Goal: Complete application form: Complete application form

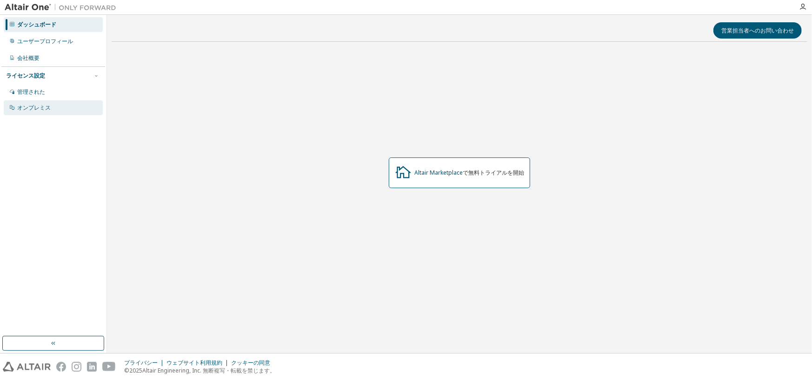
click at [48, 109] on font "オンプレミス" at bounding box center [33, 108] width 33 height 8
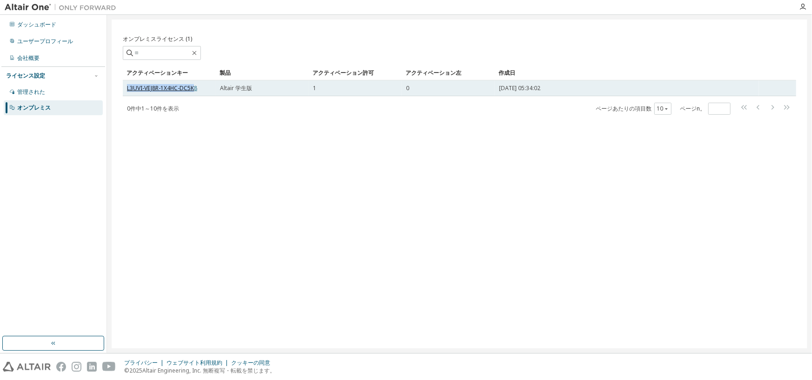
drag, startPoint x: 195, startPoint y: 86, endPoint x: 127, endPoint y: 87, distance: 68.4
click at [127, 87] on font "L3UVI-VEJ8R-1X4HC-DC5K8" at bounding box center [162, 88] width 70 height 8
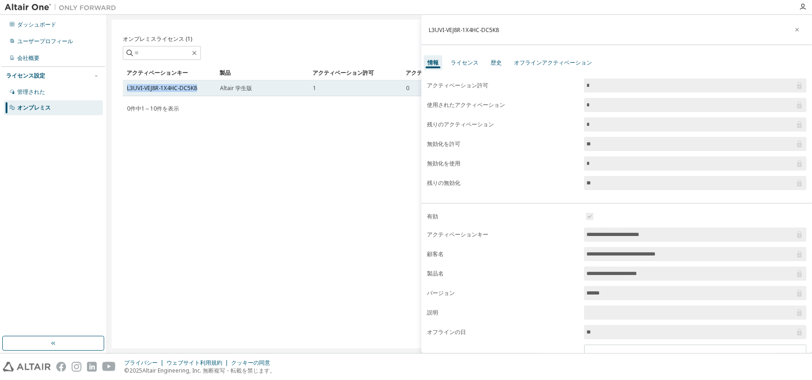
drag, startPoint x: 200, startPoint y: 86, endPoint x: 123, endPoint y: 87, distance: 76.7
click at [124, 87] on td "L3UVI-VEJ8R-1X4HC-DC5K8" at bounding box center [169, 88] width 93 height 16
copy font "L3UVI-VEJ8R-1X4HC-DC5K8"
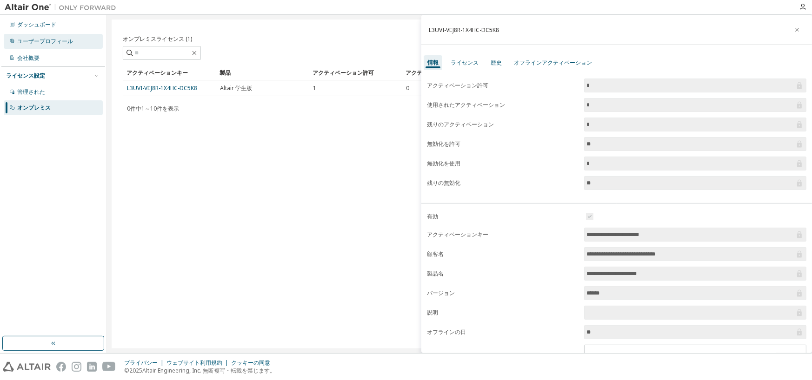
click at [54, 44] on font "ユーザープロフィール" at bounding box center [45, 41] width 56 height 8
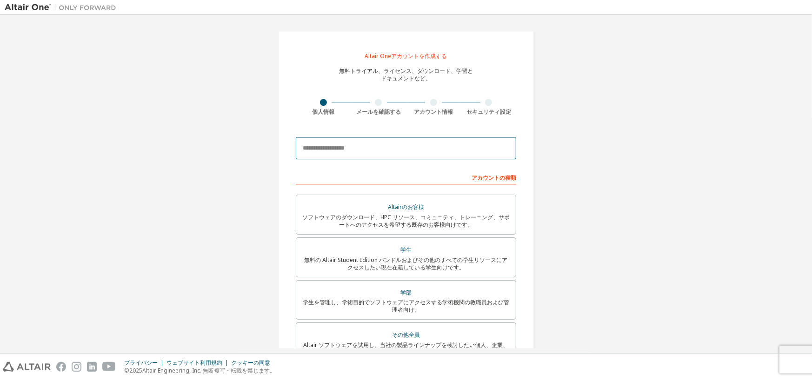
click at [341, 155] on input "email" at bounding box center [406, 148] width 220 height 22
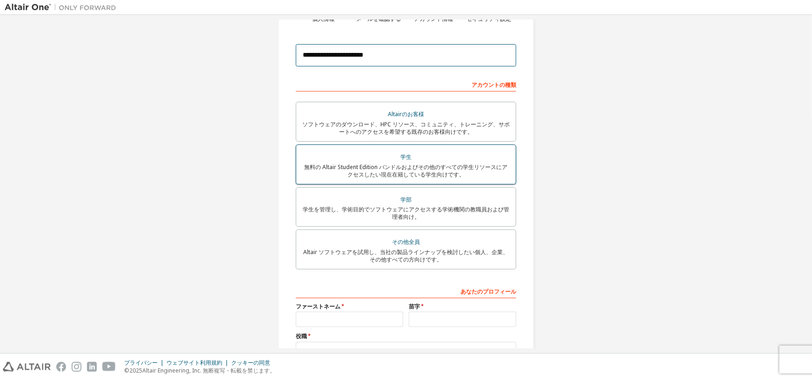
type input "**********"
click at [415, 173] on font "無料の Altair Student Edition バンドルおよびその他のすべての学生リソースにアクセスしたい現在在籍している学生向けです。" at bounding box center [406, 170] width 203 height 15
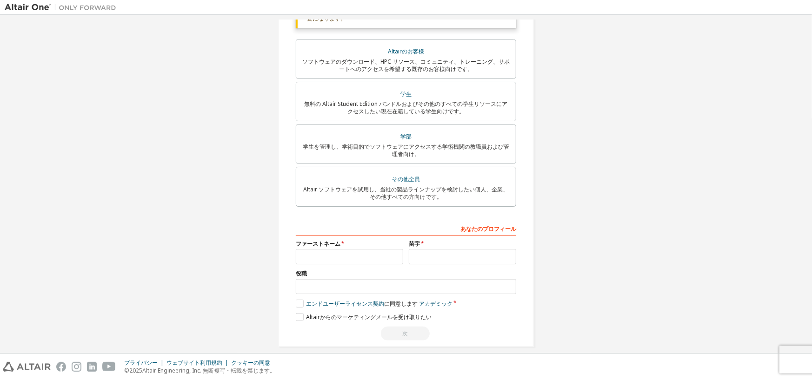
scroll to position [198, 0]
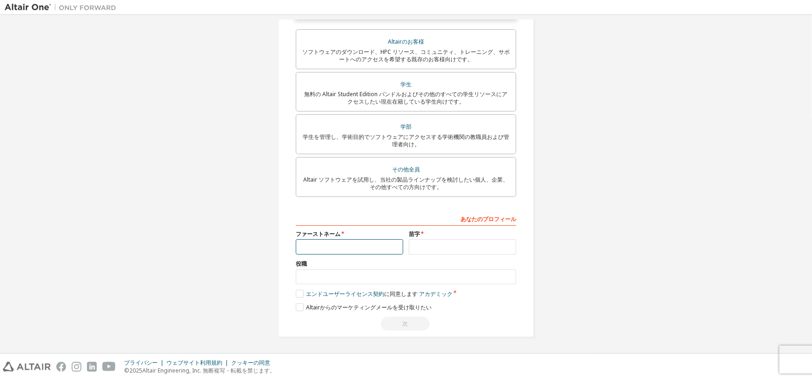
click at [352, 248] on input "text" at bounding box center [349, 246] width 107 height 15
type input "*"
click at [462, 251] on input "text" at bounding box center [462, 246] width 107 height 15
type input "**"
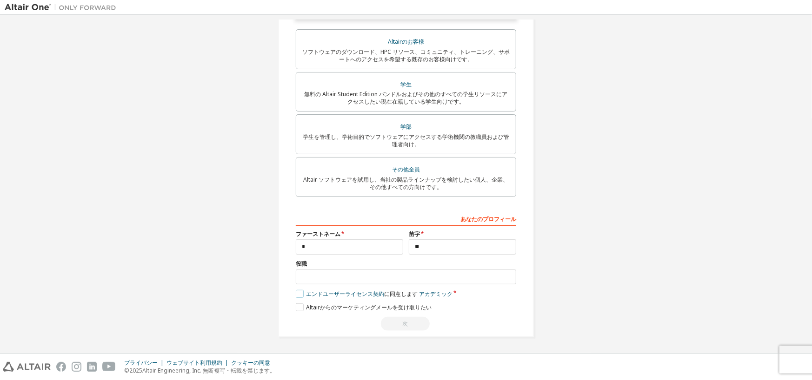
click at [300, 293] on label "エンドユーザーライセンス契約 に同意します アカデミック" at bounding box center [374, 294] width 157 height 8
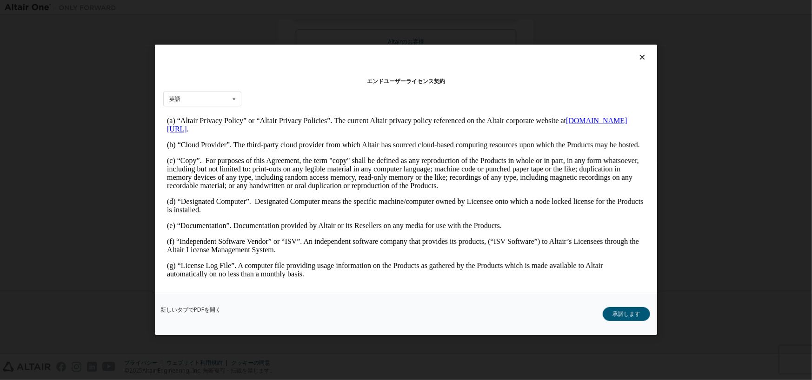
scroll to position [326, 0]
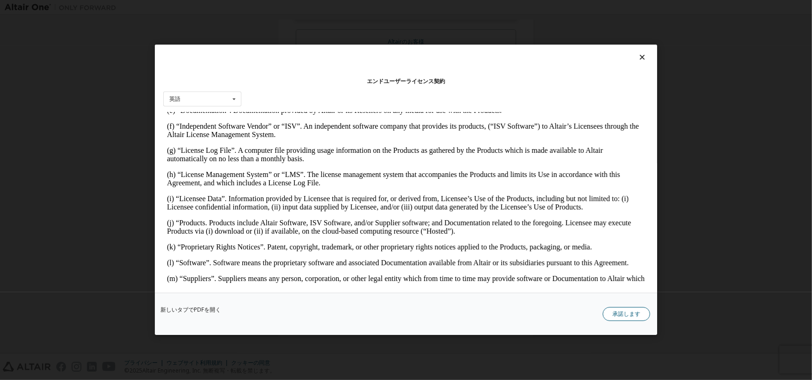
click at [618, 316] on font "承諾します" at bounding box center [626, 315] width 28 height 8
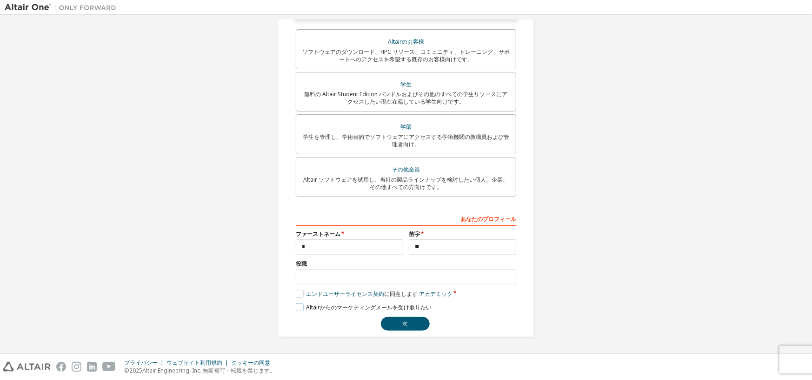
click at [302, 308] on label "Altairからのマ​​ーケティングメールを受け取りたい" at bounding box center [364, 308] width 136 height 8
click at [297, 306] on label "Altairからのマ​​ーケティングメールを受け取りたい" at bounding box center [364, 308] width 136 height 8
click at [404, 327] on font "次" at bounding box center [406, 324] width 6 height 8
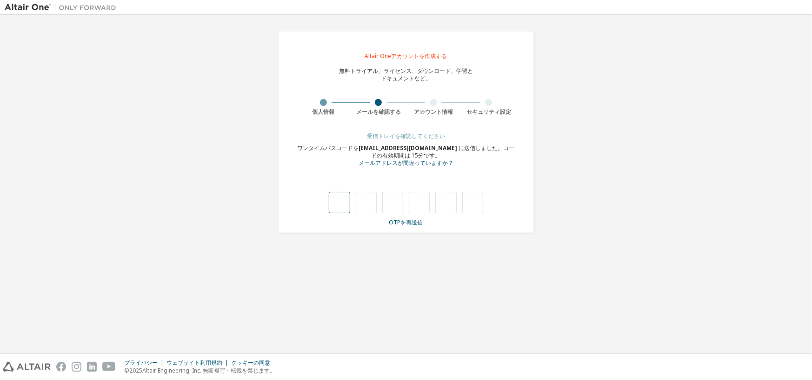
click at [340, 203] on input "text" at bounding box center [339, 202] width 21 height 21
click at [345, 206] on input "text" at bounding box center [339, 202] width 21 height 21
click at [375, 199] on input "text" at bounding box center [366, 202] width 21 height 21
click at [343, 205] on input "text" at bounding box center [339, 202] width 21 height 21
click at [344, 203] on input "text" at bounding box center [339, 202] width 21 height 21
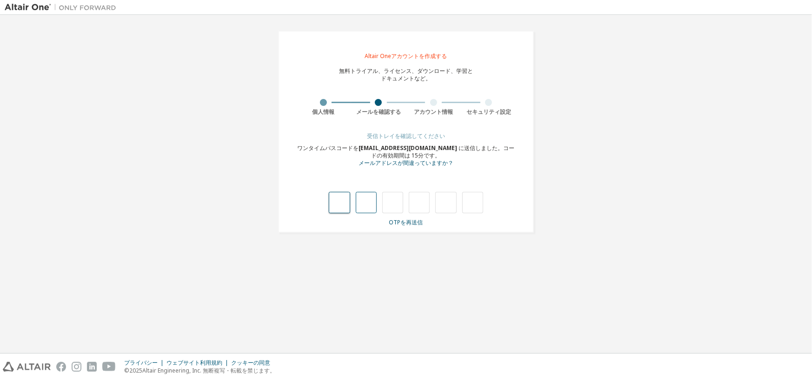
type input "*"
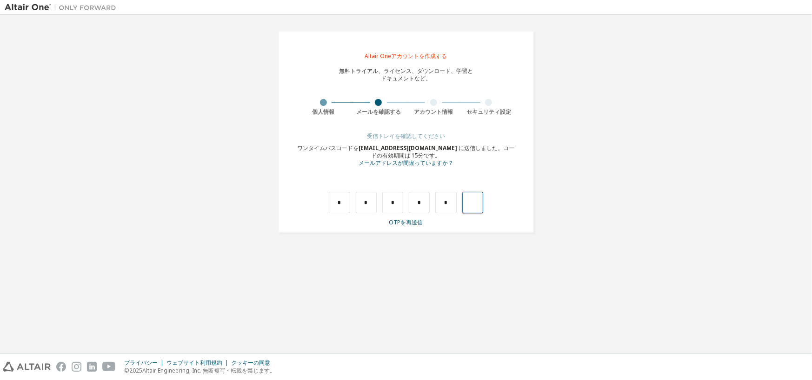
type input "*"
click at [432, 200] on div "*" at bounding box center [440, 202] width 21 height 21
click at [348, 203] on input "text" at bounding box center [339, 202] width 21 height 21
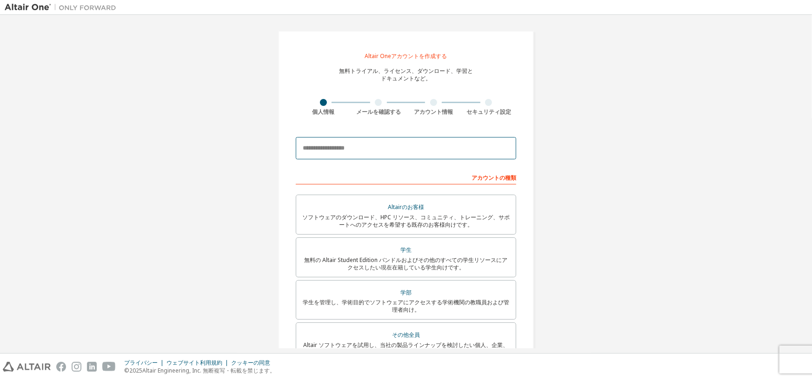
click at [329, 146] on input "email" at bounding box center [406, 148] width 220 height 22
type input "**********"
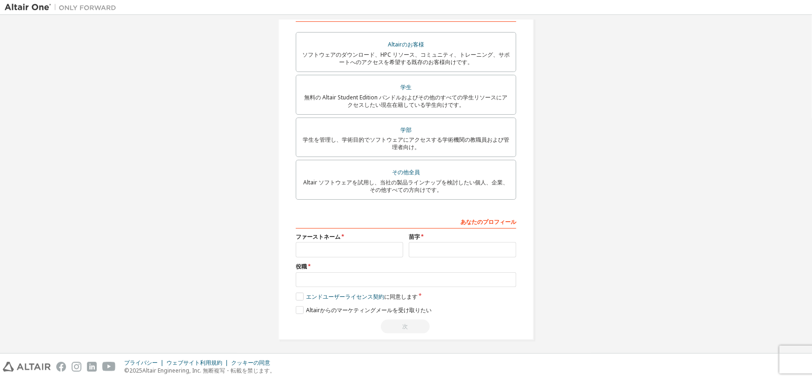
scroll to position [166, 0]
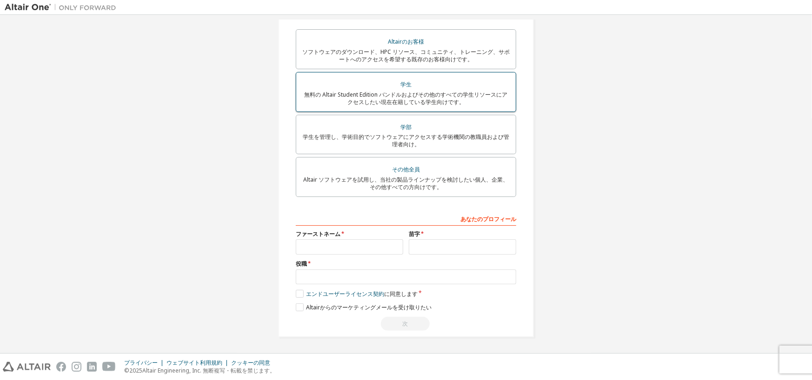
click at [374, 98] on font "無料の Altair Student Edition バンドルおよびその他のすべての学生リソースにアクセスしたい現在在籍している学生向けです。" at bounding box center [406, 98] width 203 height 15
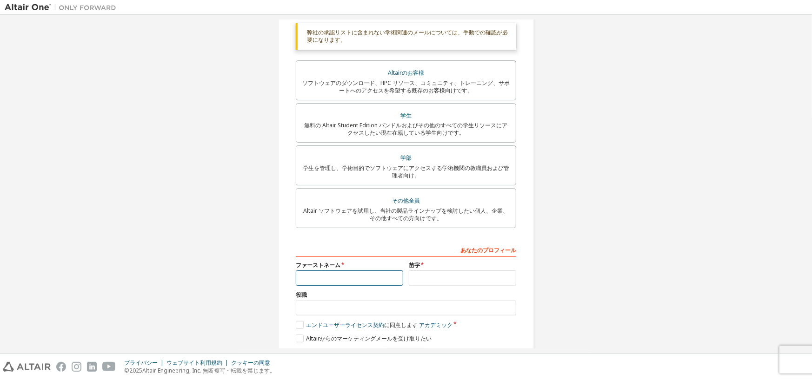
click at [341, 280] on input "text" at bounding box center [349, 278] width 107 height 15
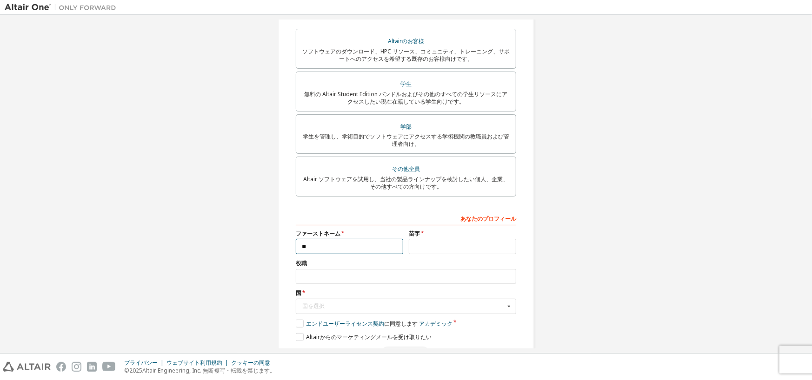
type input "*"
click at [422, 251] on input "text" at bounding box center [462, 246] width 107 height 15
type input "**"
click at [377, 308] on div "国を選択" at bounding box center [403, 307] width 202 height 6
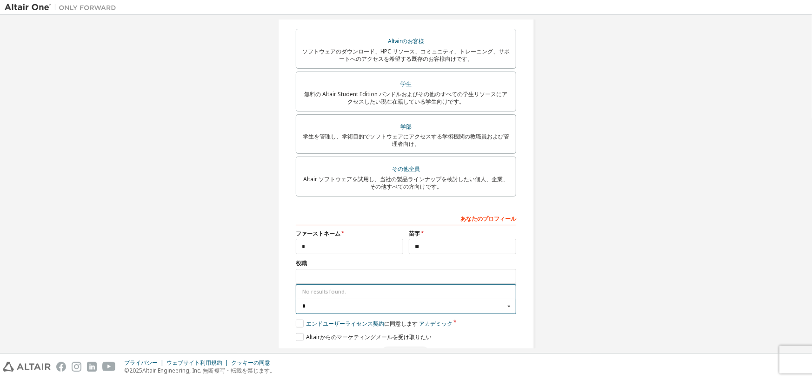
scroll to position [0, 0]
click at [503, 309] on icon at bounding box center [509, 306] width 12 height 14
click at [493, 308] on input "**" at bounding box center [406, 306] width 219 height 14
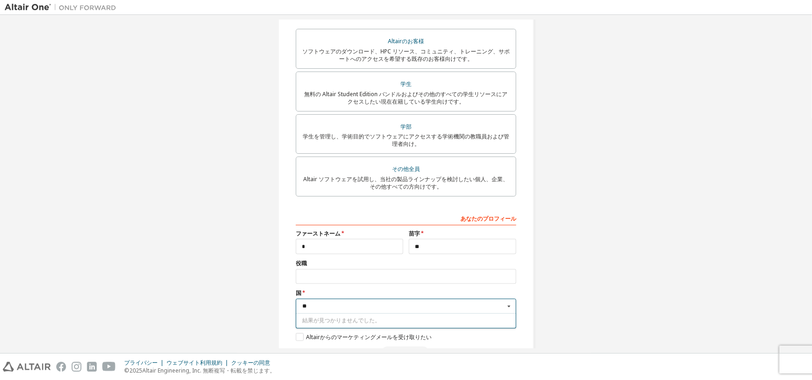
click at [505, 306] on icon at bounding box center [509, 306] width 12 height 14
type input "*"
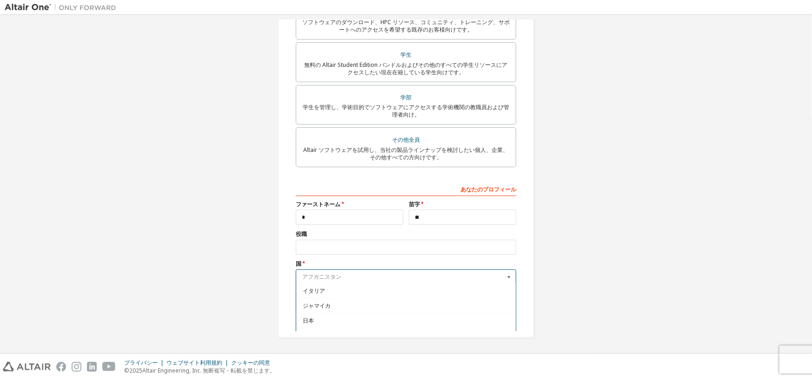
scroll to position [1579, 0]
click at [381, 297] on div "日本" at bounding box center [405, 297] width 219 height 15
type input "***"
click at [380, 277] on div "アフガニスタン" at bounding box center [403, 277] width 202 height 6
click at [351, 297] on div "日本" at bounding box center [405, 297] width 219 height 15
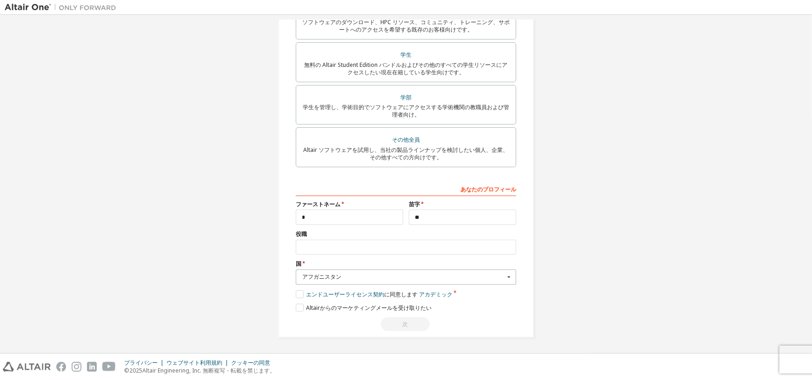
click at [506, 279] on icon at bounding box center [509, 277] width 12 height 14
click at [377, 297] on div "日本" at bounding box center [405, 297] width 219 height 15
click at [377, 297] on font "エンドユーザーライセンス契約" at bounding box center [345, 295] width 78 height 8
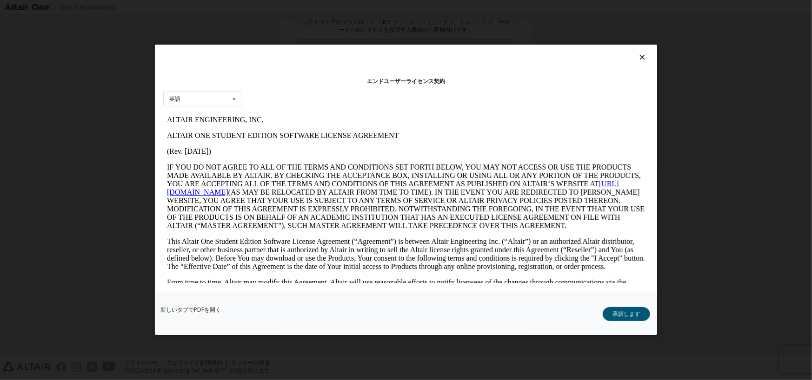
scroll to position [0, 0]
click at [626, 318] on font "承諾します" at bounding box center [626, 315] width 28 height 8
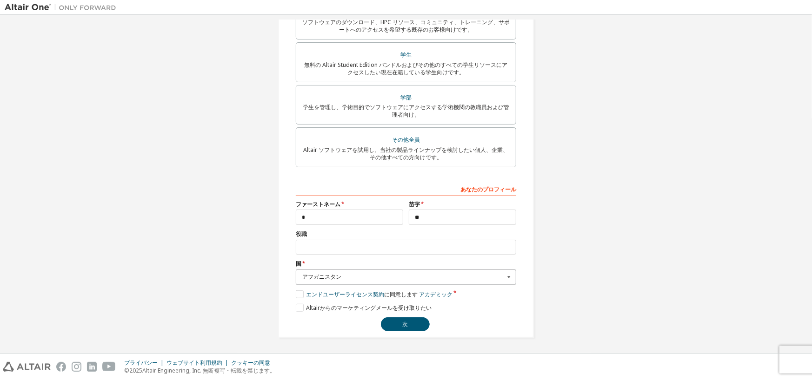
click at [510, 277] on icon at bounding box center [509, 277] width 12 height 14
click at [307, 290] on div "日本" at bounding box center [405, 297] width 219 height 15
drag, startPoint x: 343, startPoint y: 276, endPoint x: 296, endPoint y: 285, distance: 48.2
click at [296, 285] on div "あなたのプロフィール ファーストネーム * 苗字 ** 役職 *** 国 アフガニスタン アフガニスタン オーランド諸島 アルバニア アルジェリア アメリカ領…" at bounding box center [406, 256] width 220 height 150
click at [504, 280] on icon at bounding box center [509, 277] width 12 height 14
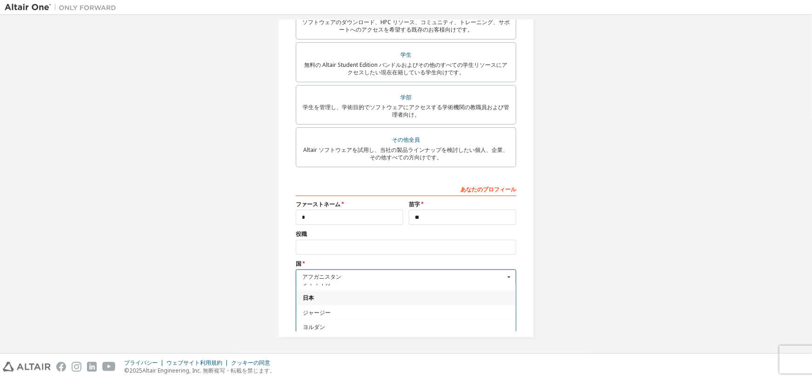
click at [408, 297] on div "日本" at bounding box center [405, 297] width 219 height 15
type input "**"
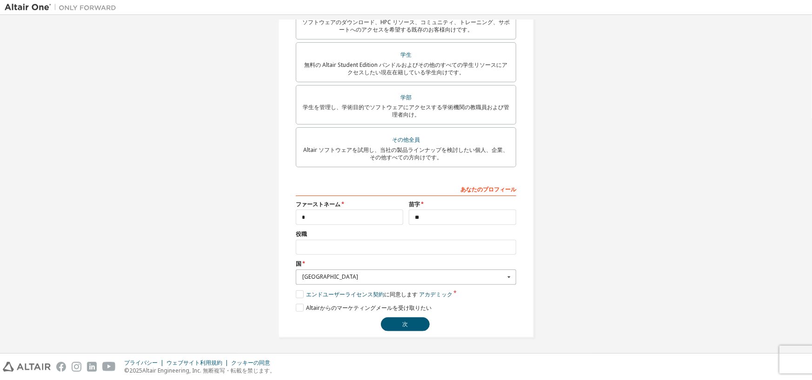
click at [648, 295] on div "**********" at bounding box center [406, 86] width 803 height 525
click at [392, 322] on button "次" at bounding box center [405, 325] width 49 height 14
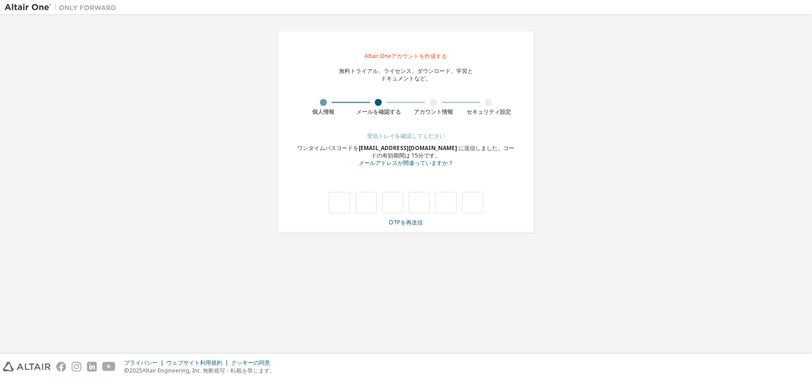
type input "*"
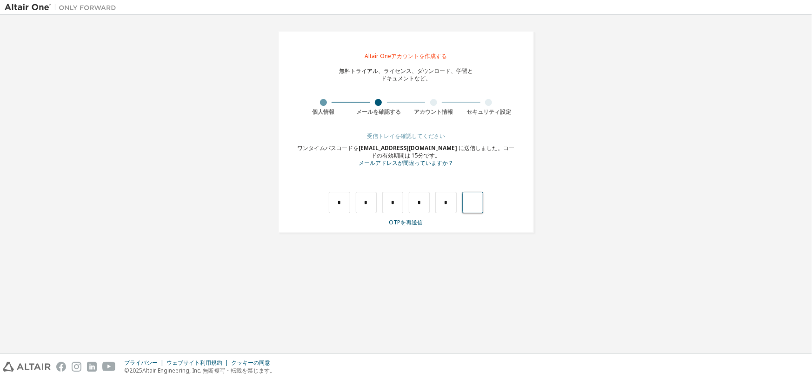
type input "*"
